Goal: Task Accomplishment & Management: Use online tool/utility

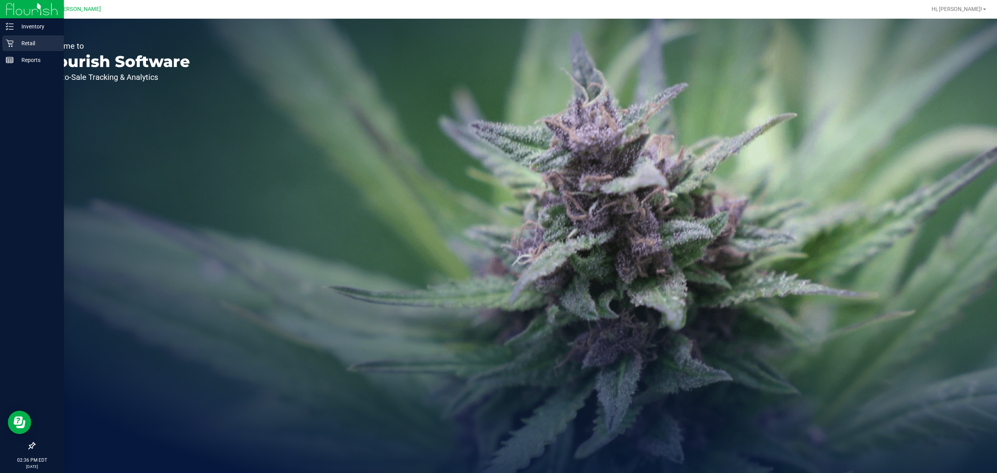
click at [30, 41] on p "Retail" at bounding box center [37, 43] width 47 height 9
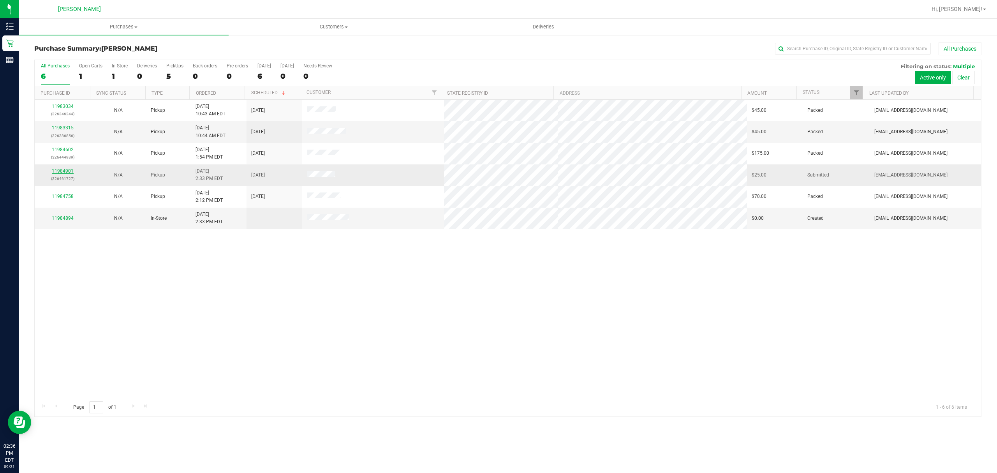
click at [55, 172] on link "11984901" at bounding box center [63, 170] width 22 height 5
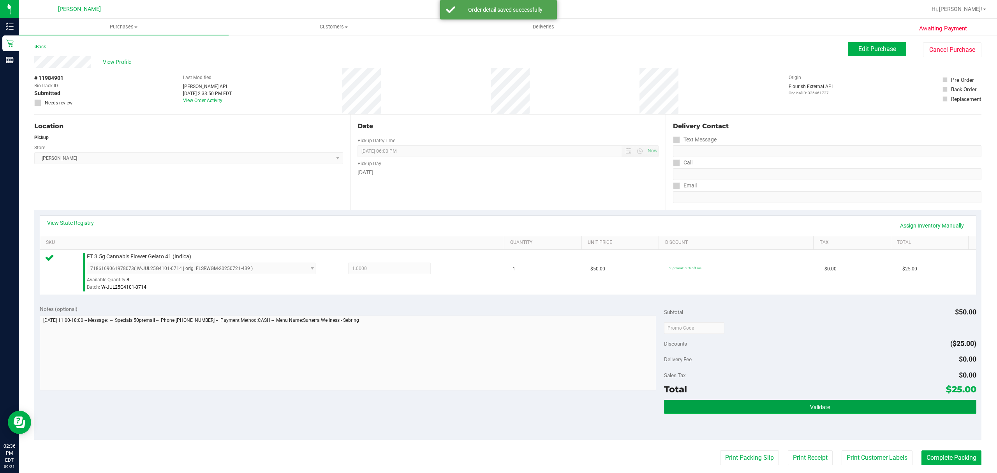
click at [797, 402] on button "Validate" at bounding box center [820, 407] width 312 height 14
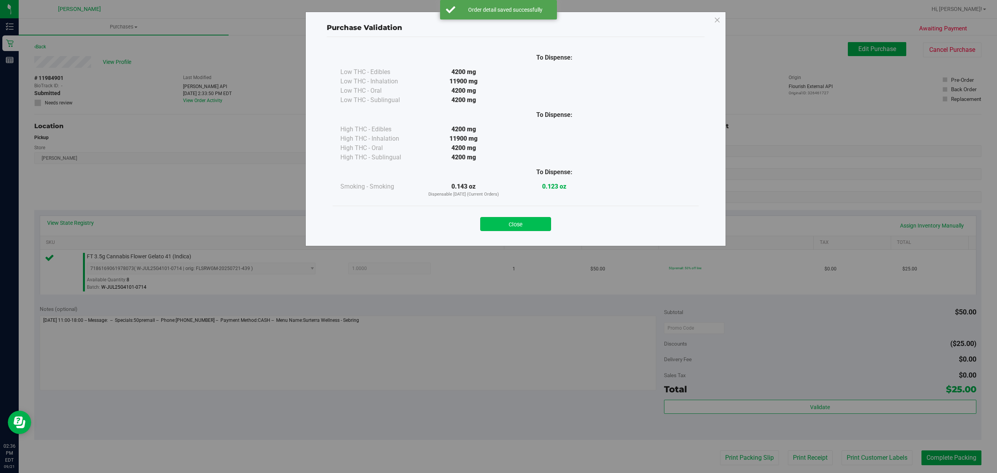
click at [519, 222] on button "Close" at bounding box center [515, 224] width 71 height 14
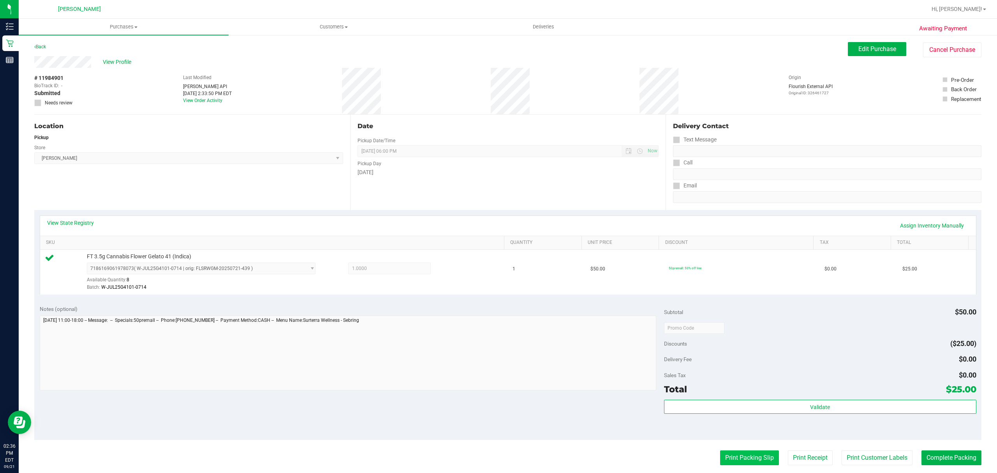
click at [736, 460] on button "Print Packing Slip" at bounding box center [749, 457] width 59 height 15
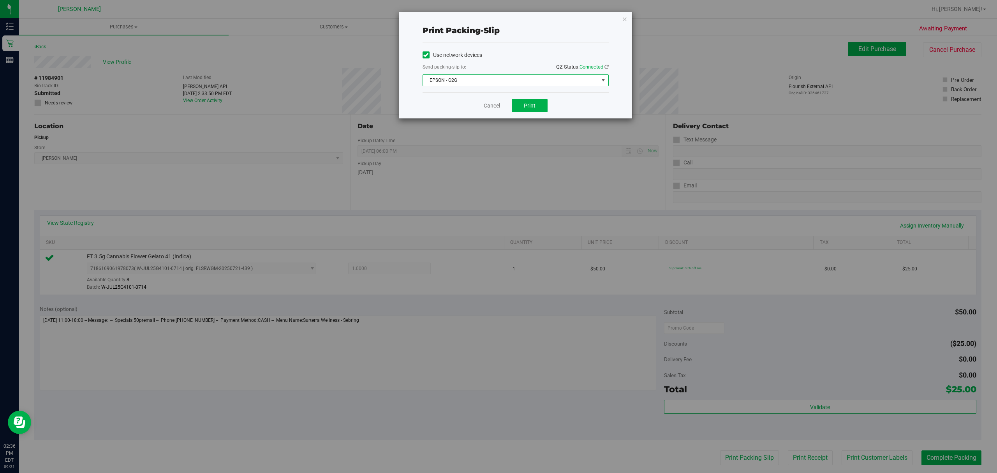
click at [536, 79] on span "EPSON - G2G" at bounding box center [511, 80] width 176 height 11
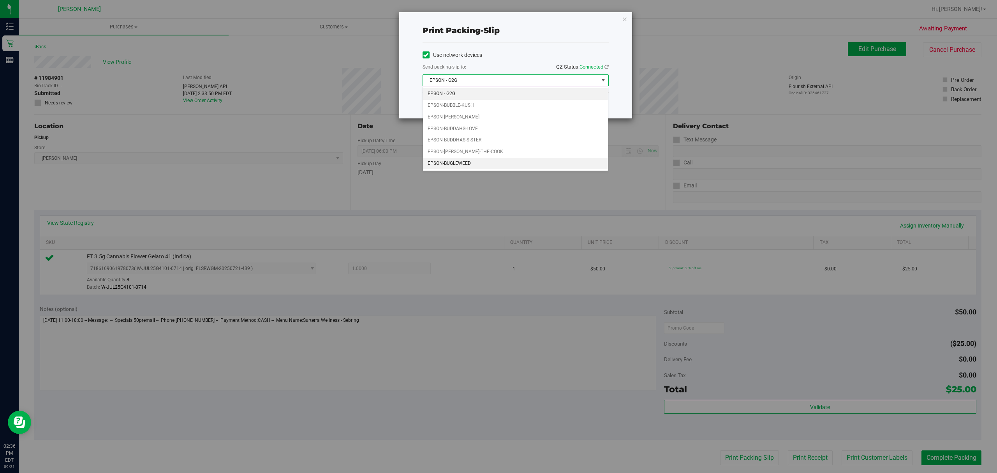
click at [465, 161] on li "EPSON-BUGLEWEED" at bounding box center [515, 164] width 185 height 12
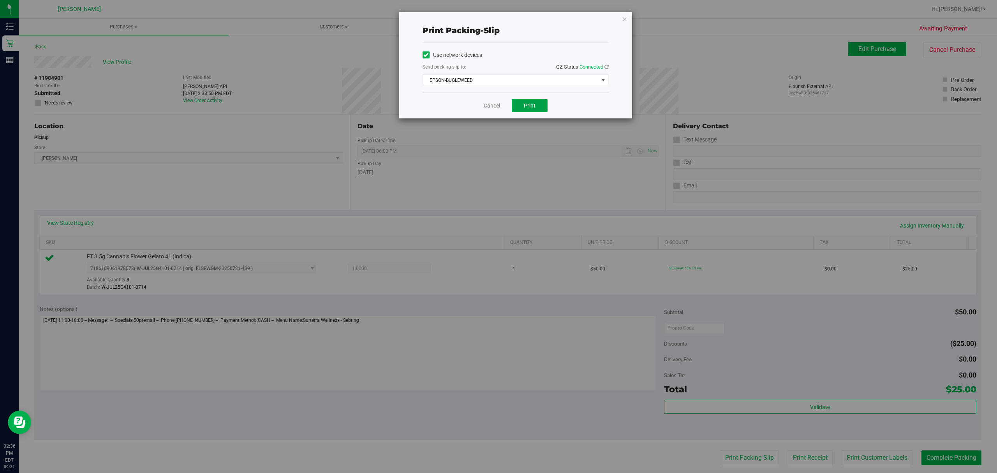
click at [534, 106] on span "Print" at bounding box center [530, 105] width 12 height 6
click at [492, 108] on link "Cancel" at bounding box center [492, 106] width 16 height 8
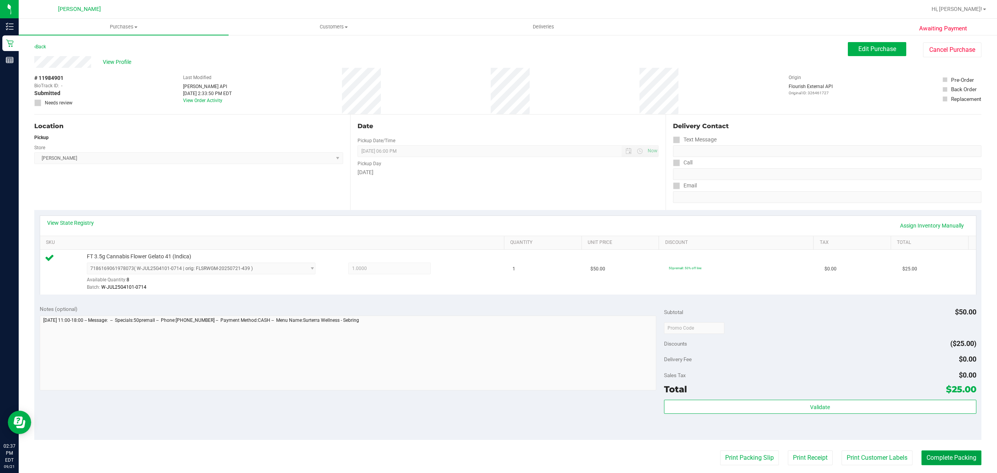
click at [956, 462] on button "Complete Packing" at bounding box center [952, 457] width 60 height 15
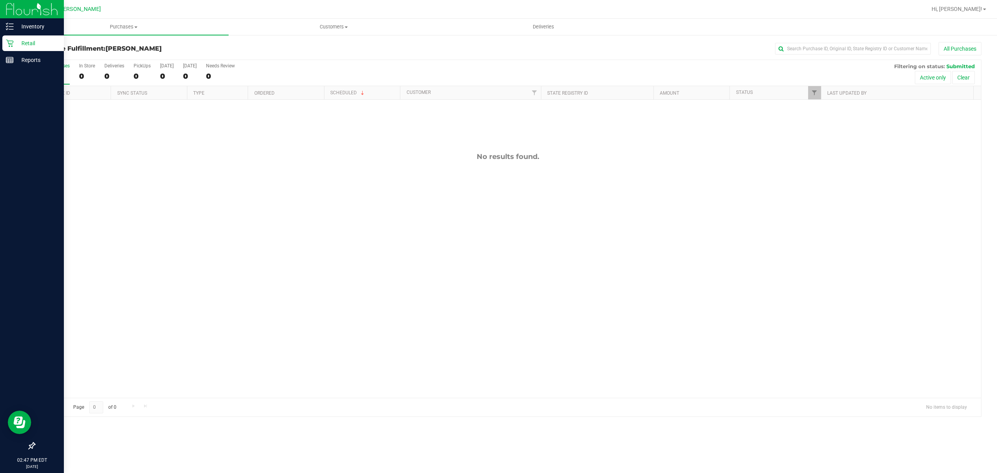
click at [12, 41] on icon at bounding box center [9, 43] width 7 height 7
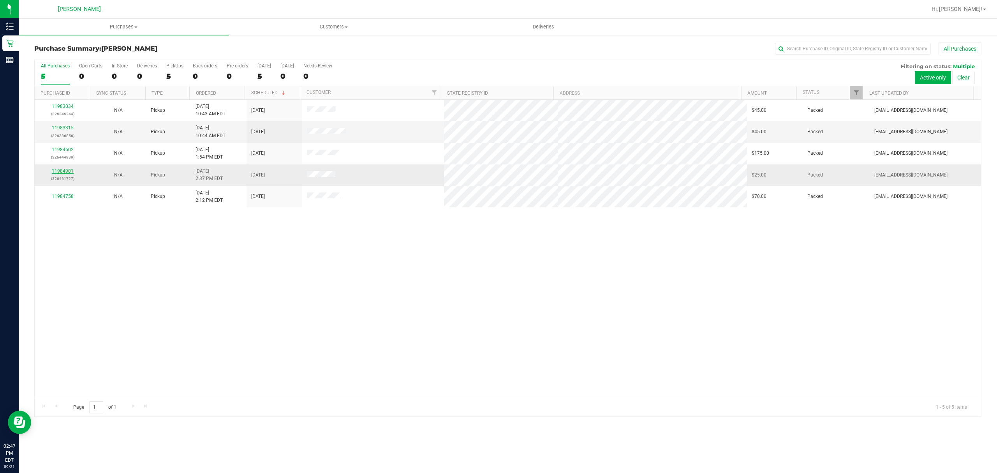
click at [57, 170] on link "11984901" at bounding box center [63, 170] width 22 height 5
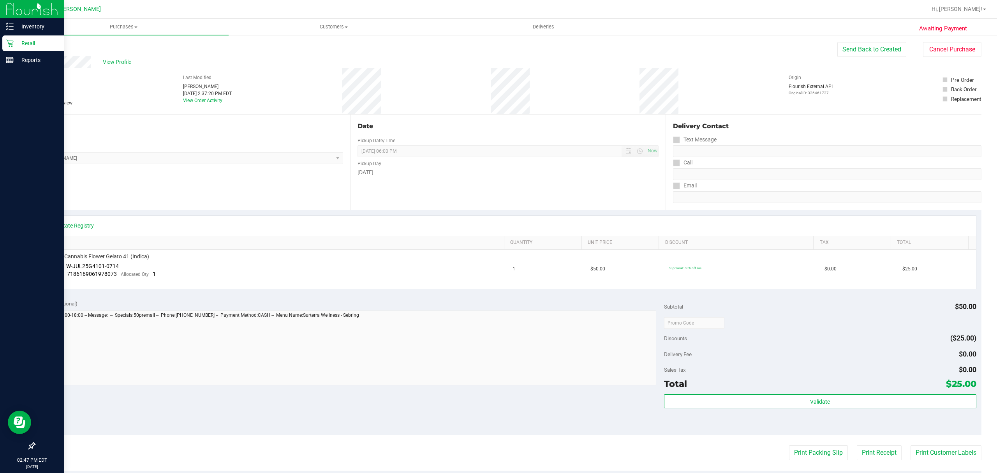
click at [12, 45] on icon at bounding box center [10, 43] width 8 height 8
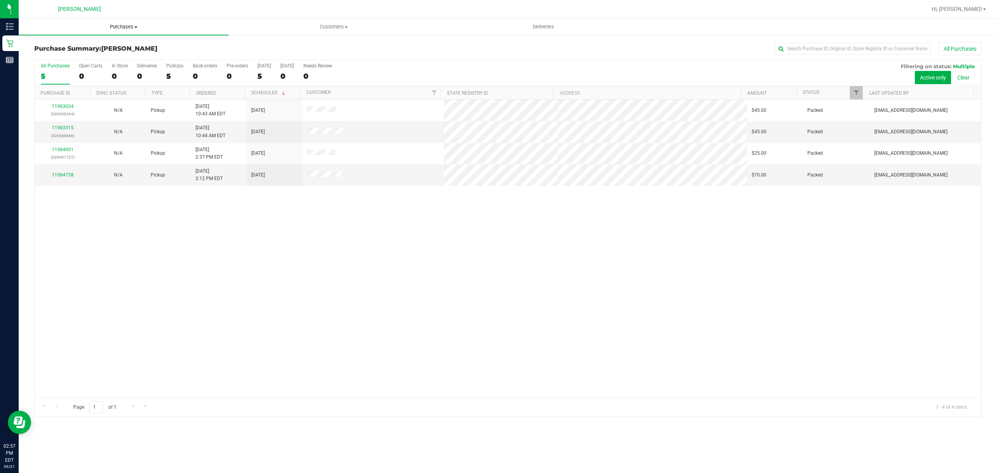
click at [123, 27] on span "Purchases" at bounding box center [124, 26] width 210 height 7
click at [44, 63] on span "All purchases" at bounding box center [46, 65] width 55 height 7
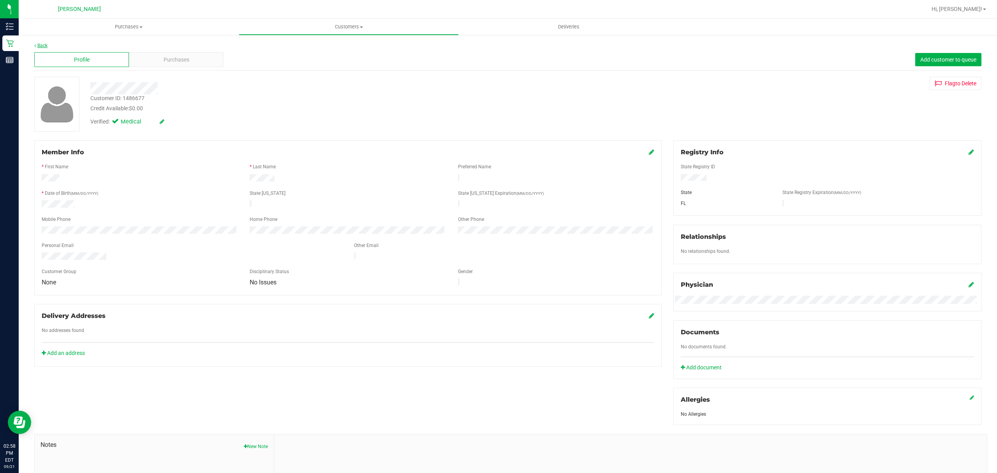
click at [40, 43] on link "Back" at bounding box center [40, 45] width 13 height 5
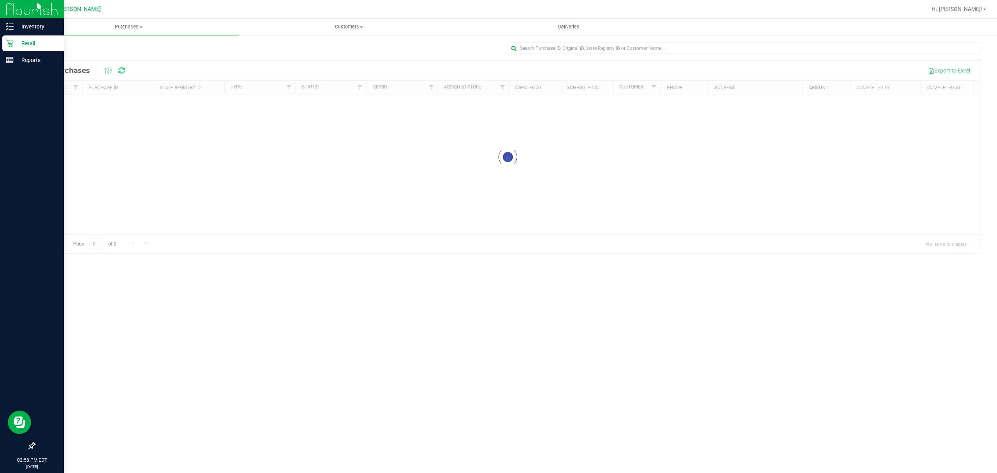
click at [24, 44] on p "Retail" at bounding box center [37, 43] width 47 height 9
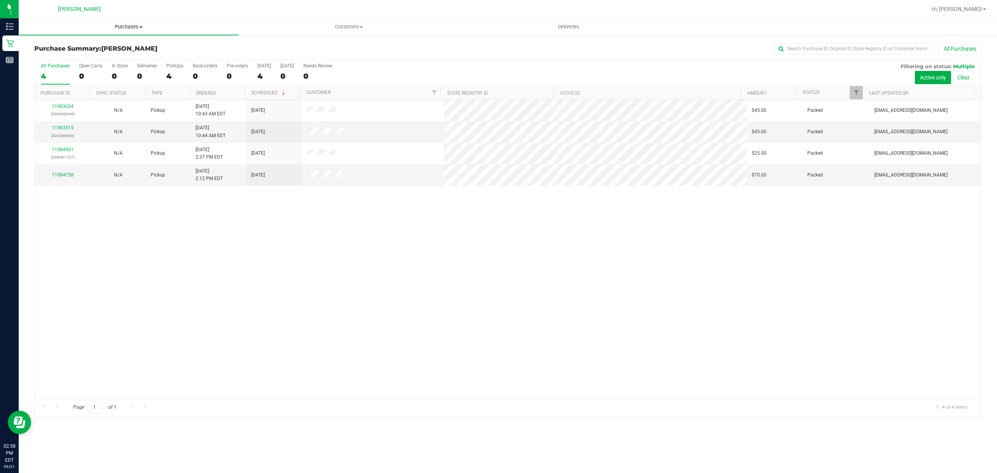
click at [134, 26] on span "Purchases" at bounding box center [129, 26] width 220 height 7
click at [51, 65] on span "All purchases" at bounding box center [46, 65] width 55 height 7
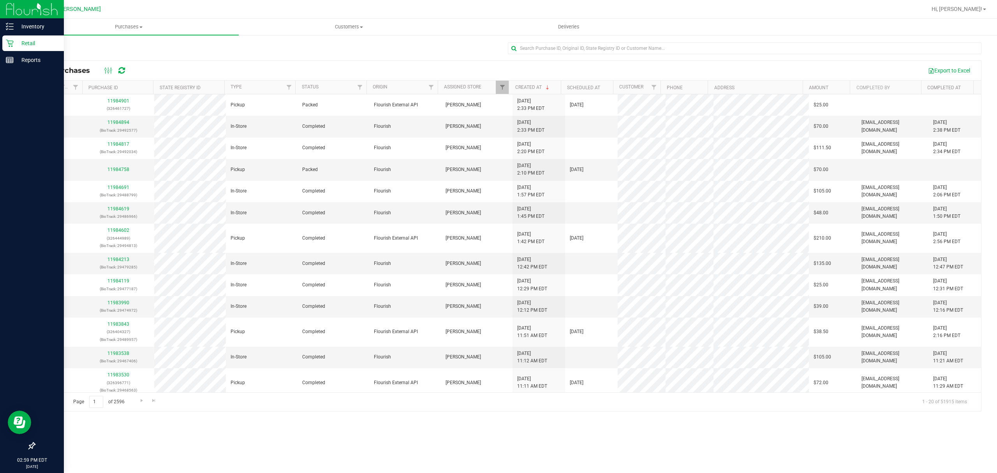
click at [26, 42] on p "Retail" at bounding box center [37, 43] width 47 height 9
